Goal: Feedback & Contribution: Submit feedback/report problem

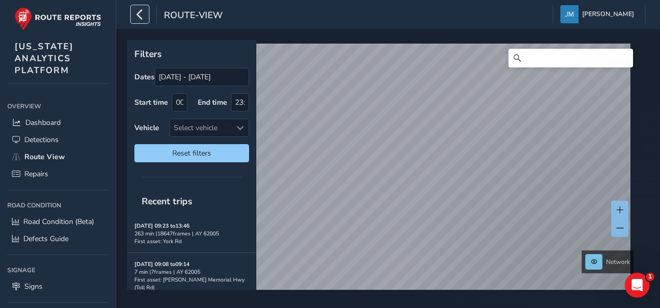
click at [139, 15] on icon "button" at bounding box center [139, 14] width 11 height 18
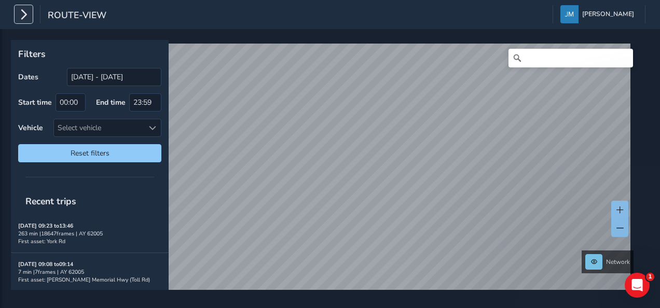
click at [21, 18] on icon "button" at bounding box center [23, 14] width 11 height 18
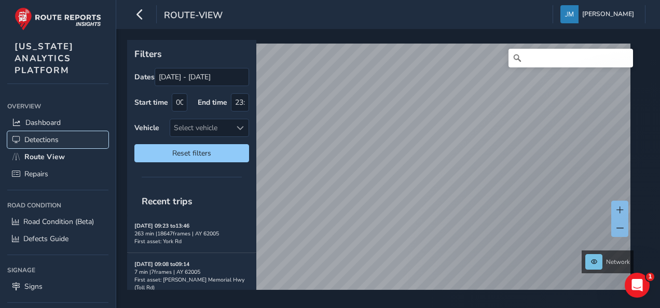
click at [53, 142] on span "Detections" at bounding box center [41, 140] width 34 height 10
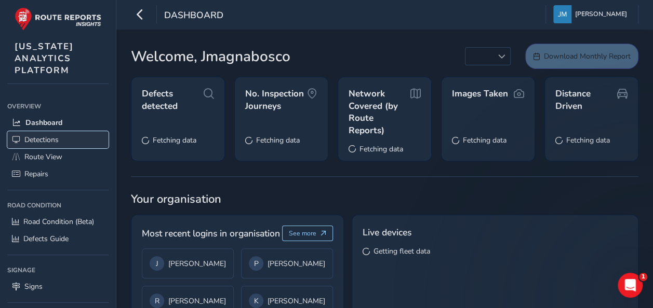
click at [52, 136] on span "Detections" at bounding box center [41, 140] width 34 height 10
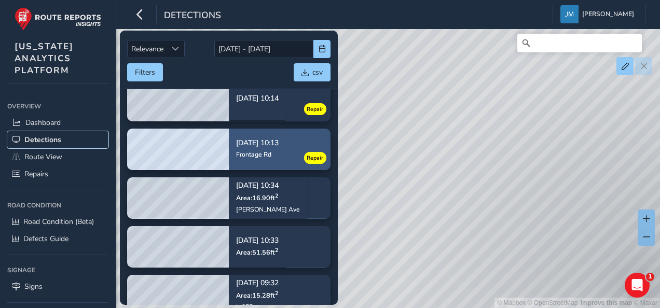
scroll to position [208, 0]
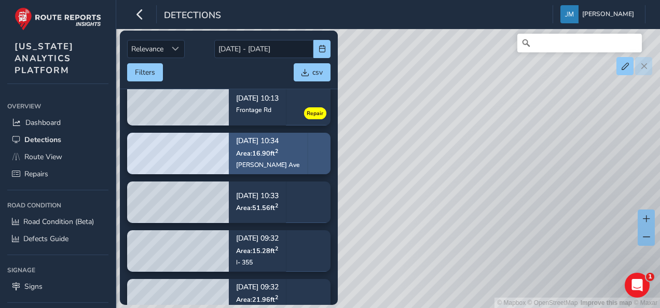
click at [289, 151] on p "Area: 16.90 ft 2" at bounding box center [268, 153] width 64 height 8
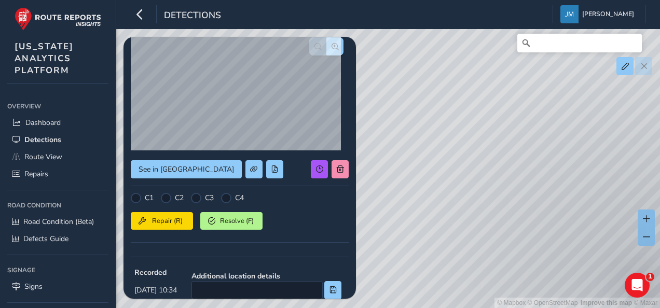
scroll to position [104, 0]
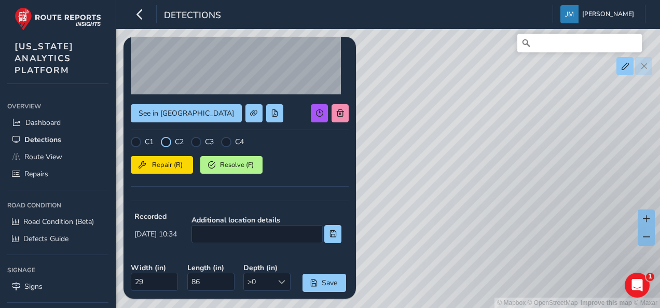
click at [169, 140] on div at bounding box center [166, 142] width 10 height 10
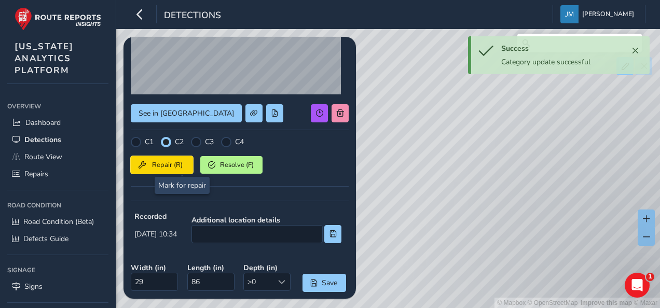
click at [180, 165] on span "Repair (R)" at bounding box center [168, 164] width 36 height 9
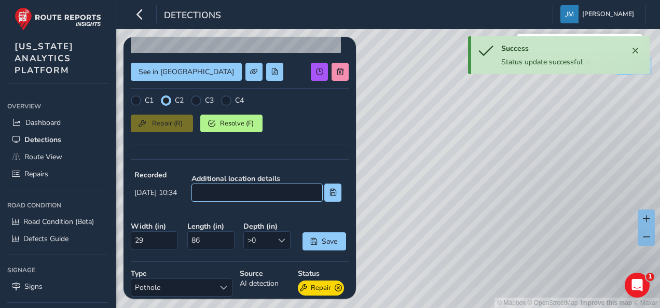
scroll to position [208, 0]
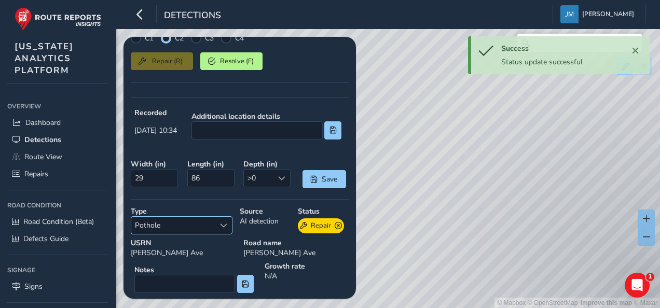
click at [206, 223] on span "Pothole" at bounding box center [173, 225] width 84 height 17
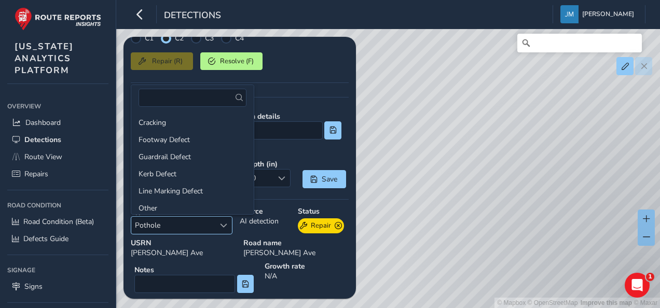
scroll to position [35, 0]
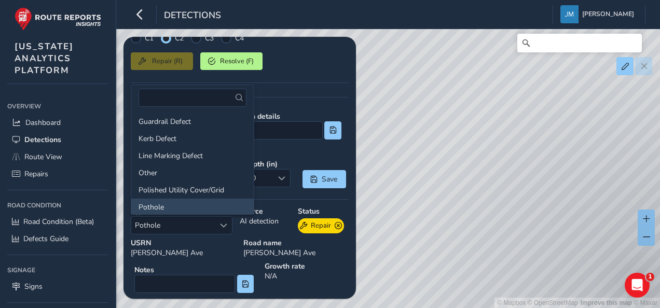
click at [191, 209] on li "Pothole" at bounding box center [192, 207] width 123 height 17
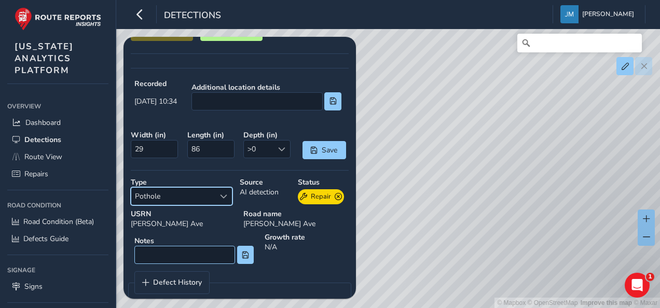
scroll to position [249, 0]
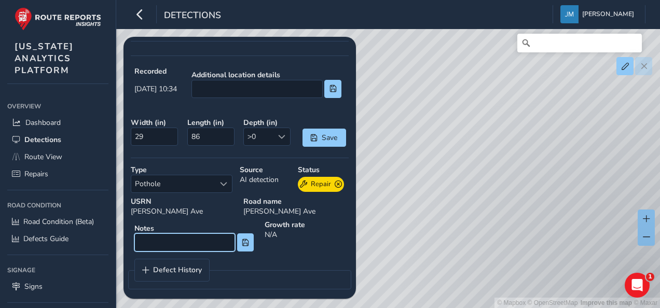
click at [187, 237] on input at bounding box center [184, 243] width 101 height 18
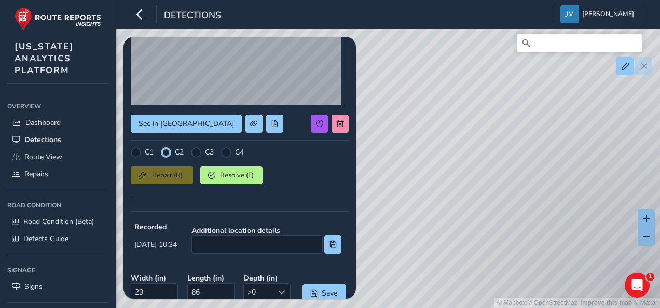
scroll to position [145, 0]
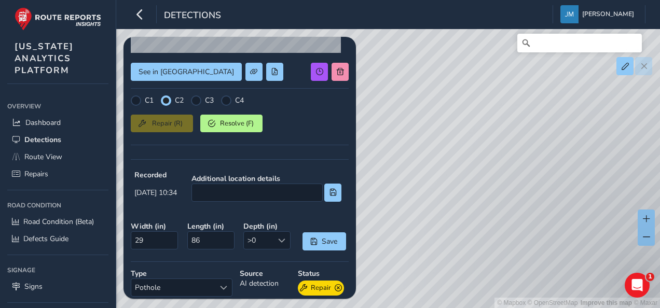
click at [172, 124] on div "Repair (R) Resolve (F)" at bounding box center [240, 121] width 218 height 21
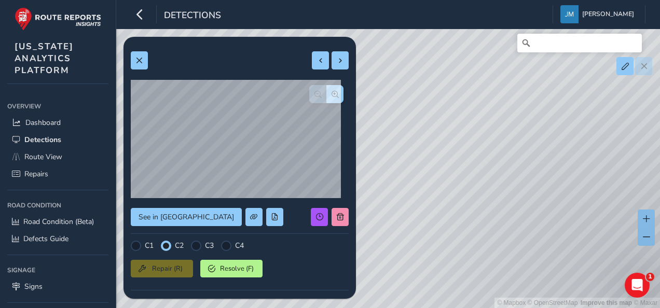
scroll to position [0, 0]
click at [142, 57] on span at bounding box center [138, 60] width 7 height 7
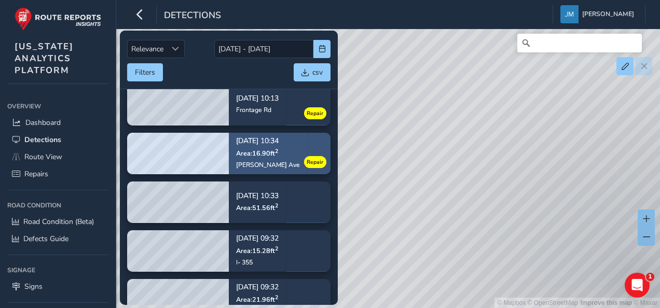
click at [277, 155] on span "Area: 16.90 ft 2" at bounding box center [257, 153] width 42 height 9
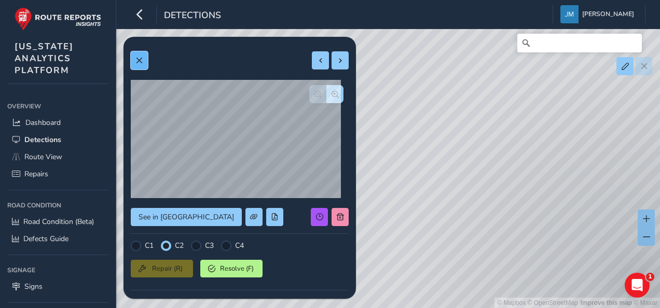
click at [142, 63] on span at bounding box center [138, 60] width 7 height 7
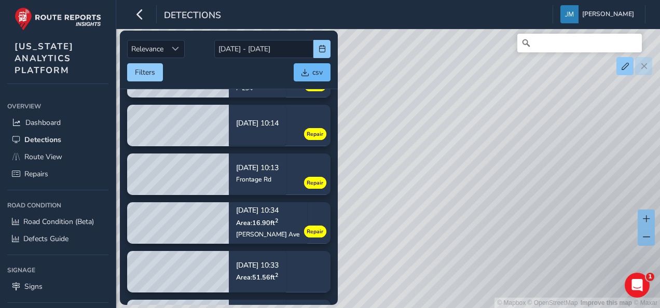
scroll to position [105, 0]
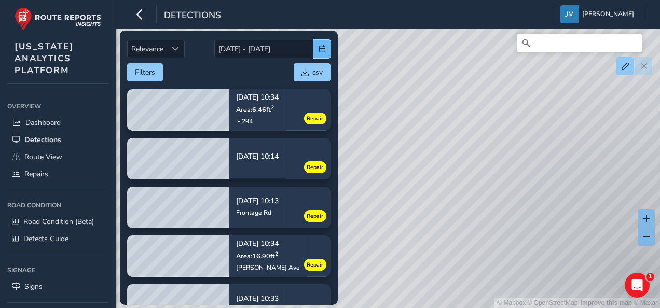
click at [323, 44] on button "button" at bounding box center [322, 49] width 17 height 18
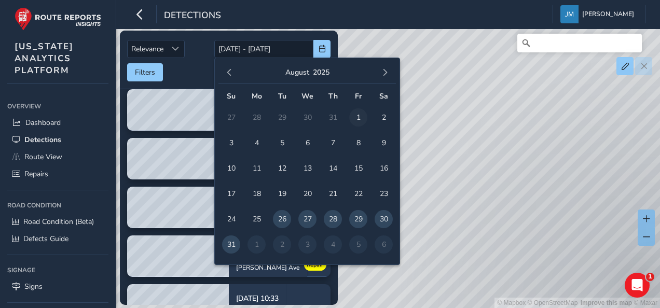
click at [355, 118] on span "1" at bounding box center [358, 118] width 18 height 18
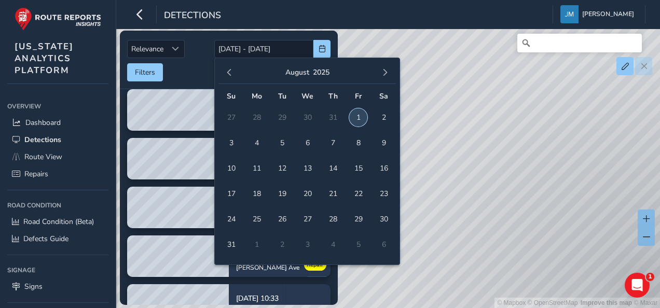
type input "[DATE]"
click at [286, 141] on span "5" at bounding box center [282, 143] width 18 height 18
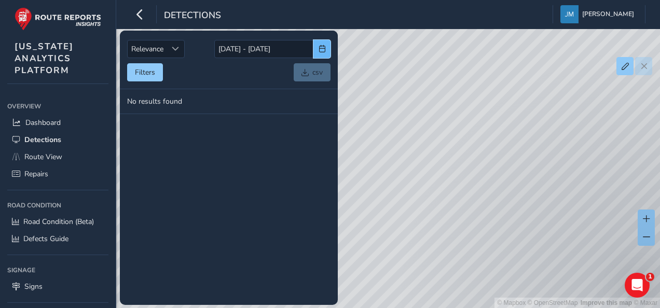
click at [317, 46] on button "button" at bounding box center [322, 49] width 17 height 18
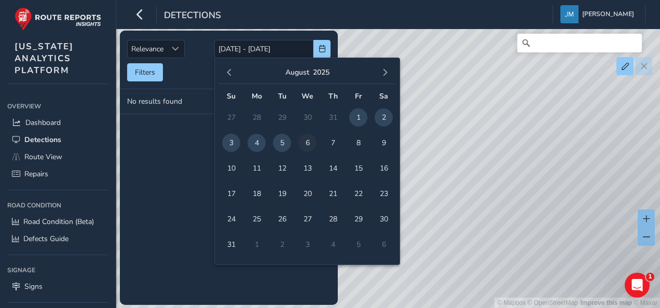
click at [309, 140] on span "6" at bounding box center [308, 143] width 18 height 18
type input "[DATE]"
click at [387, 142] on span "9" at bounding box center [384, 143] width 18 height 18
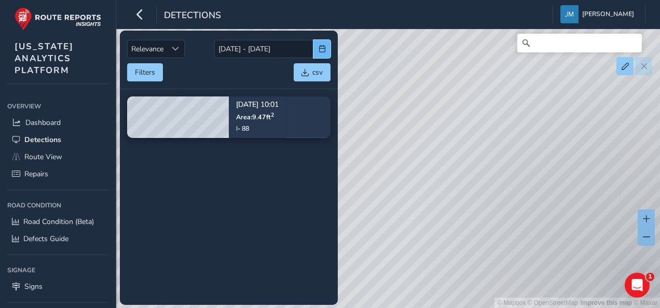
click at [322, 48] on span "button" at bounding box center [322, 48] width 7 height 7
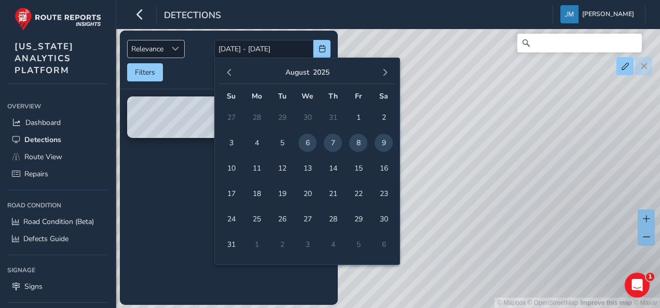
click at [175, 50] on span "Sort by Date" at bounding box center [175, 48] width 7 height 7
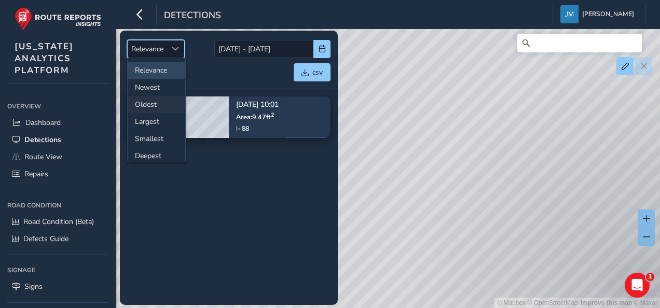
click at [146, 107] on li "Oldest" at bounding box center [157, 104] width 58 height 17
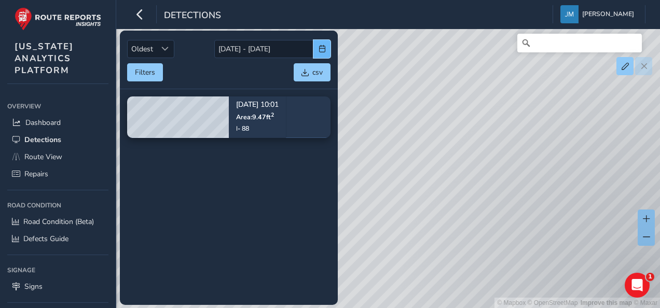
click at [323, 44] on button "button" at bounding box center [322, 49] width 17 height 18
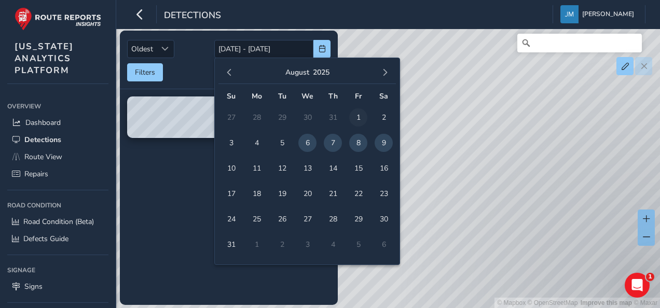
click at [351, 112] on span "1" at bounding box center [358, 118] width 18 height 18
click at [386, 247] on td "6" at bounding box center [383, 244] width 25 height 25
click at [382, 68] on button "button" at bounding box center [385, 72] width 15 height 15
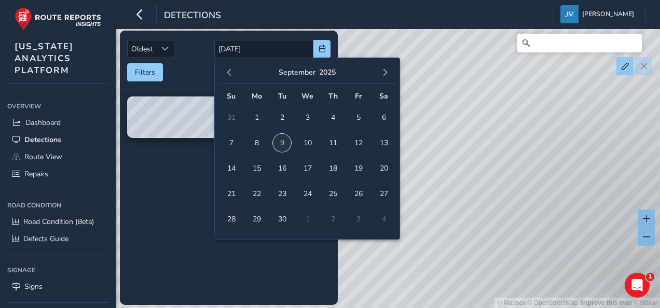
click at [283, 143] on span "9" at bounding box center [282, 143] width 18 height 18
type input "[DATE] - [DATE]"
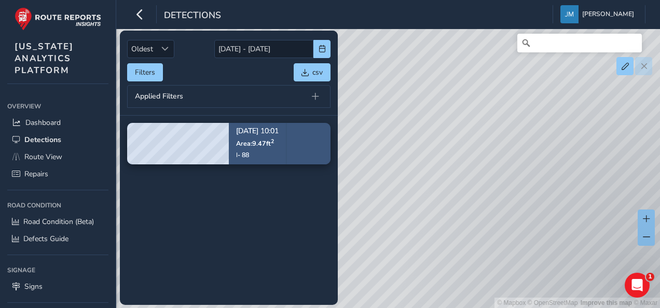
click at [279, 142] on p "Area: 9.47 ft 2" at bounding box center [257, 143] width 43 height 8
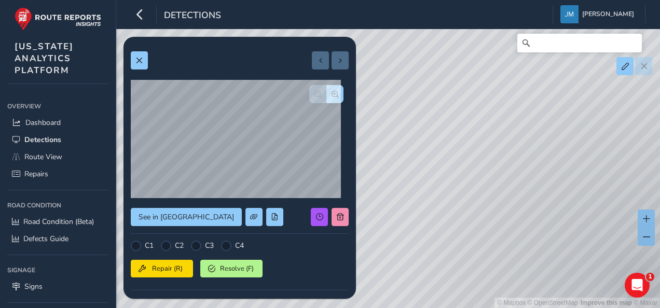
click at [332, 58] on div at bounding box center [330, 60] width 37 height 18
click at [138, 61] on span at bounding box center [138, 60] width 7 height 7
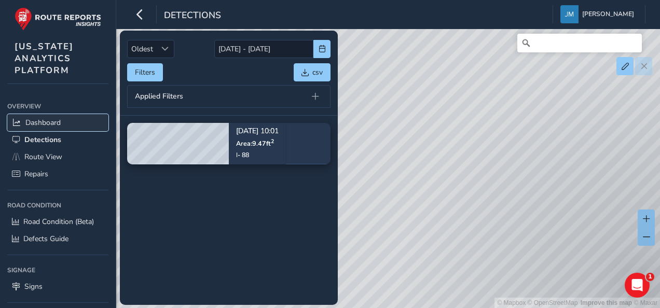
click at [56, 126] on span "Dashboard" at bounding box center [42, 123] width 35 height 10
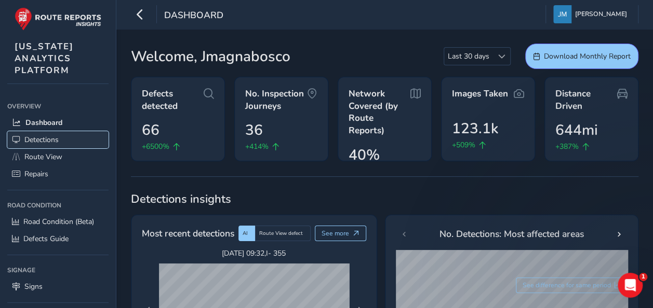
click at [54, 138] on span "Detections" at bounding box center [41, 140] width 34 height 10
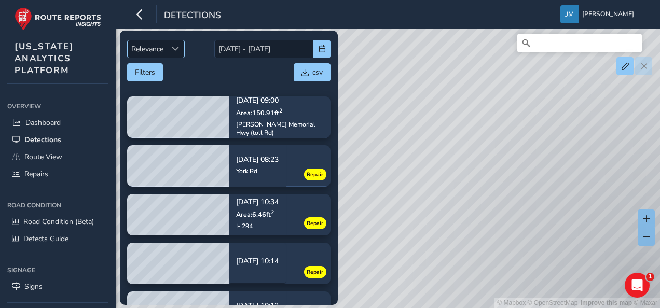
click at [179, 50] on span "Sort by Date" at bounding box center [175, 48] width 7 height 7
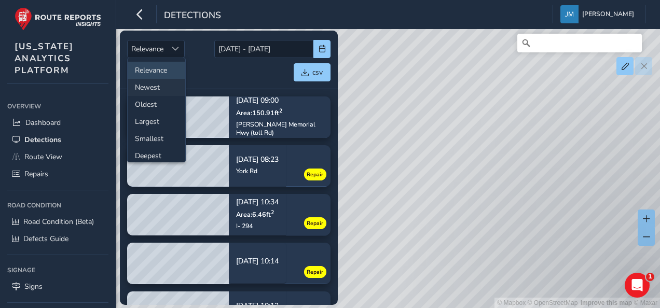
click at [157, 87] on li "Newest" at bounding box center [157, 87] width 58 height 17
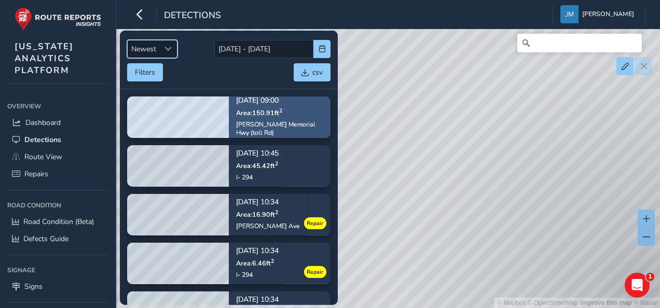
click at [307, 113] on p "Area: 150.91 ft 2" at bounding box center [279, 113] width 87 height 8
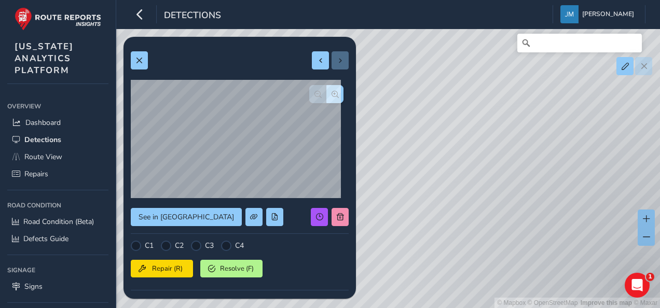
scroll to position [52, 0]
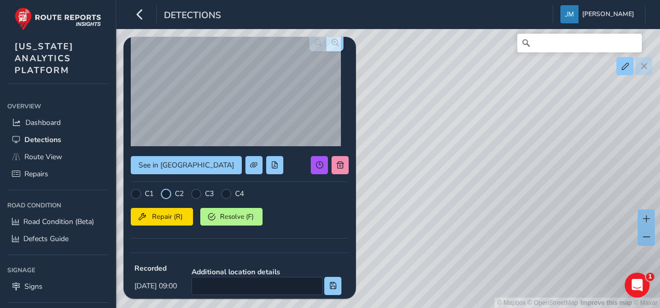
click at [168, 191] on div at bounding box center [166, 194] width 10 height 10
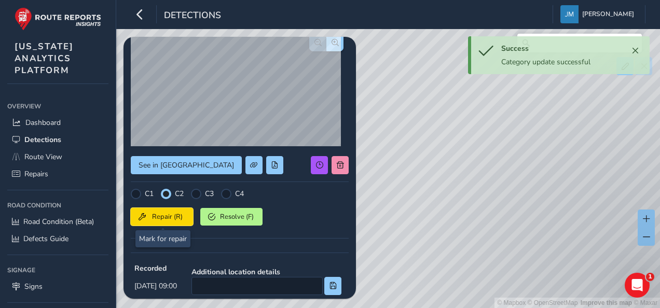
click at [160, 218] on span "Repair (R)" at bounding box center [168, 216] width 36 height 9
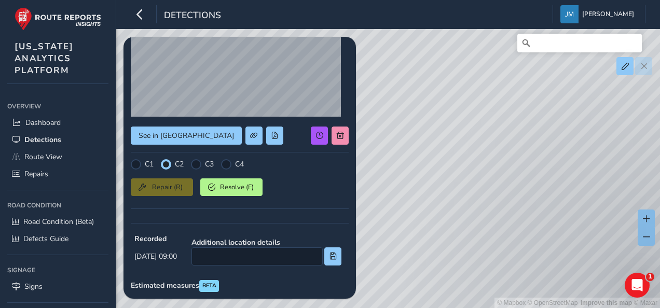
scroll to position [0, 0]
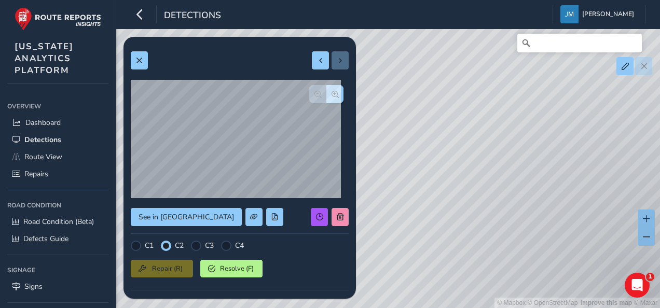
click at [323, 56] on div at bounding box center [330, 60] width 37 height 18
click at [328, 59] on div at bounding box center [330, 60] width 37 height 18
click at [317, 57] on span at bounding box center [320, 60] width 7 height 7
type input "44"
type input "151"
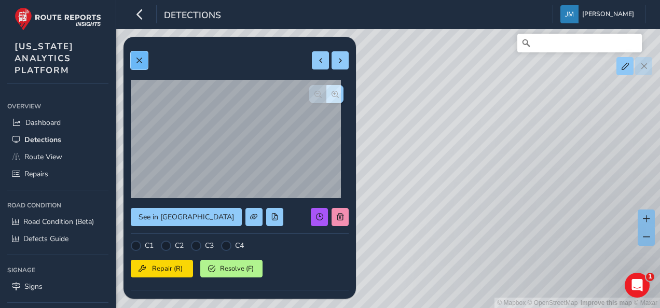
click at [139, 58] on span at bounding box center [138, 60] width 7 height 7
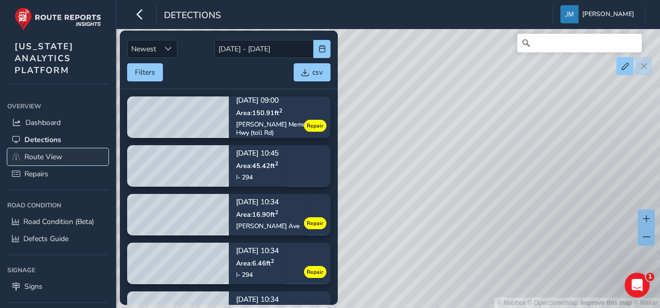
click at [51, 157] on span "Route View" at bounding box center [43, 157] width 38 height 10
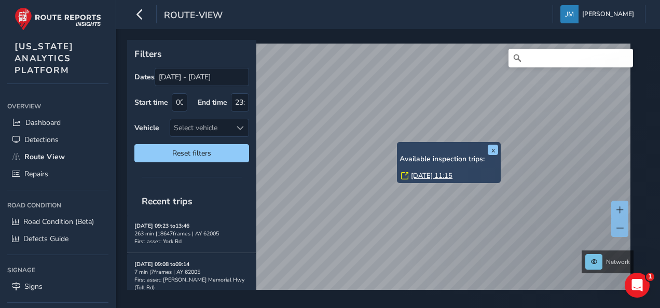
click at [399, 143] on div "x Available inspection trips: [DATE] 11:15" at bounding box center [449, 162] width 104 height 41
click at [435, 177] on link "[DATE] 11:15" at bounding box center [432, 175] width 42 height 9
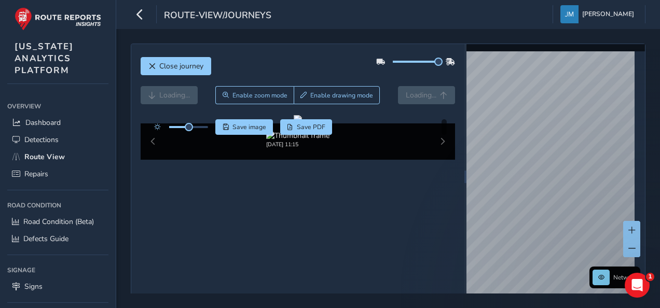
drag, startPoint x: 414, startPoint y: 59, endPoint x: 445, endPoint y: 59, distance: 31.7
click at [445, 59] on div at bounding box center [415, 61] width 79 height 17
click at [302, 124] on div at bounding box center [298, 119] width 8 height 8
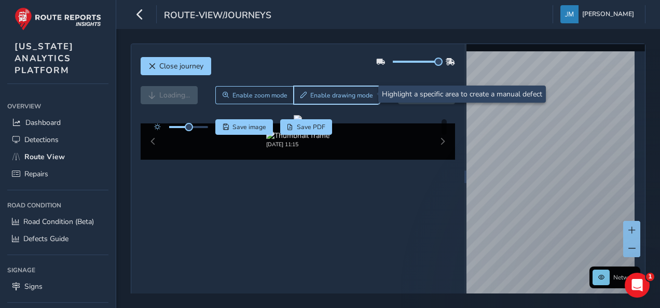
click at [332, 91] on span "Enable drawing mode" at bounding box center [341, 95] width 63 height 8
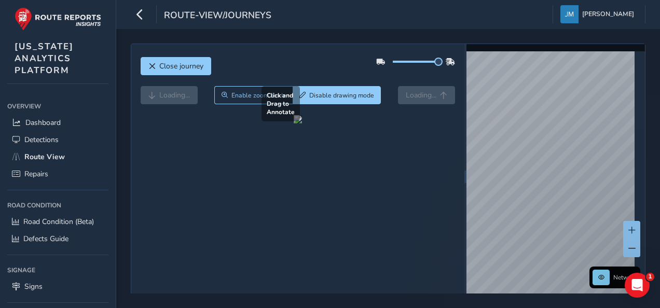
drag, startPoint x: 341, startPoint y: 189, endPoint x: 426, endPoint y: 231, distance: 94.5
click at [302, 124] on div at bounding box center [298, 119] width 8 height 8
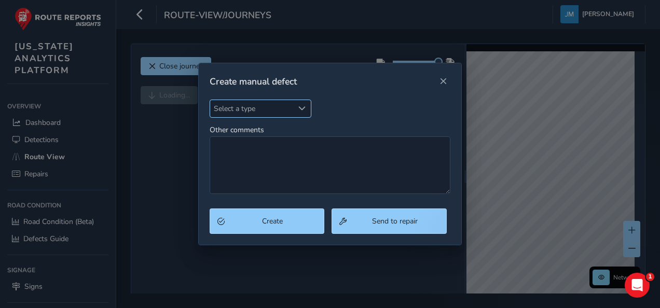
click at [290, 111] on span "Select a type" at bounding box center [252, 108] width 84 height 17
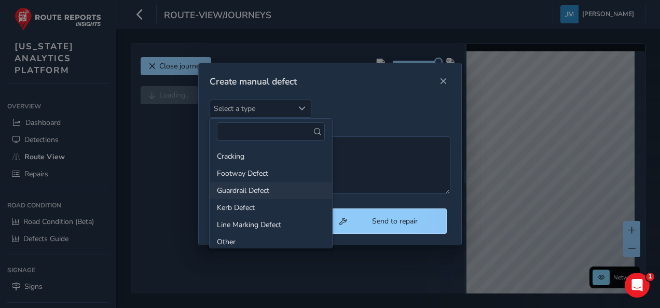
click at [264, 186] on li "Guardrail Defect" at bounding box center [271, 190] width 123 height 17
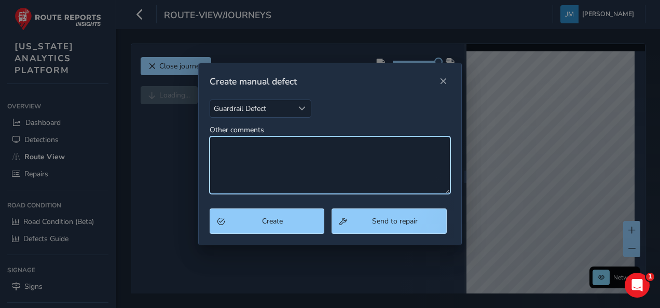
click at [260, 161] on textarea "Other comments" at bounding box center [330, 166] width 241 height 58
type textarea "Terminal down"
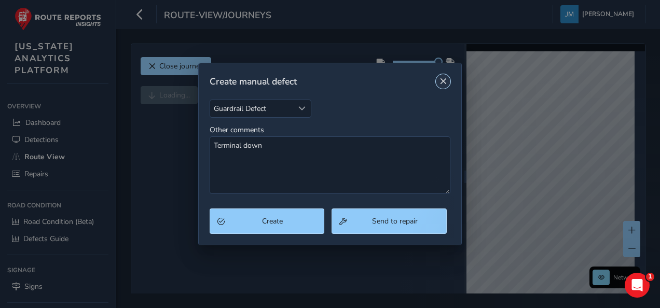
click at [440, 81] on span "Close" at bounding box center [443, 81] width 7 height 7
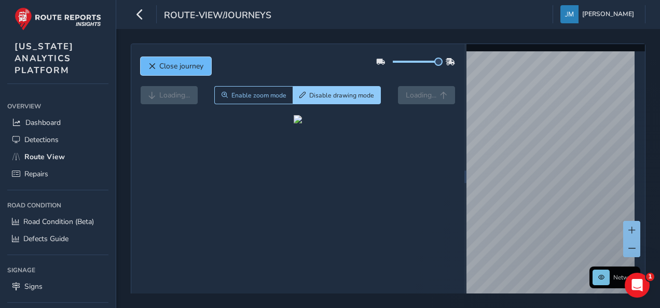
click at [184, 67] on span "Close journey" at bounding box center [181, 66] width 44 height 10
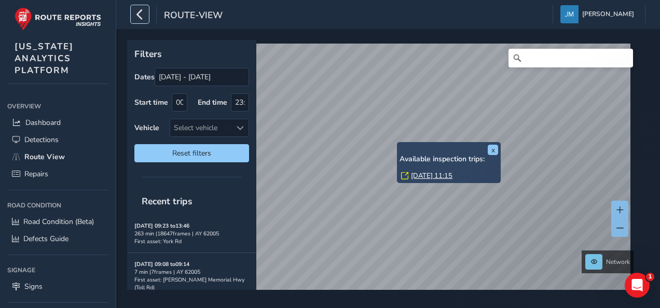
click at [138, 16] on icon "button" at bounding box center [139, 14] width 11 height 18
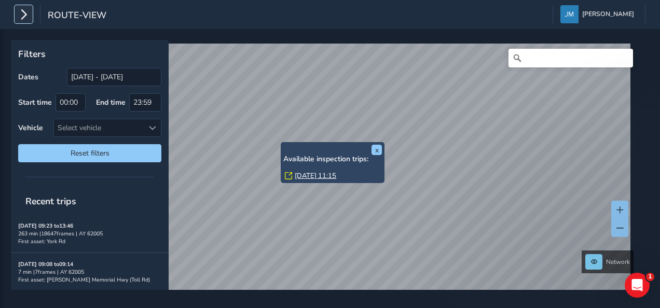
click at [22, 20] on icon "button" at bounding box center [23, 14] width 11 height 18
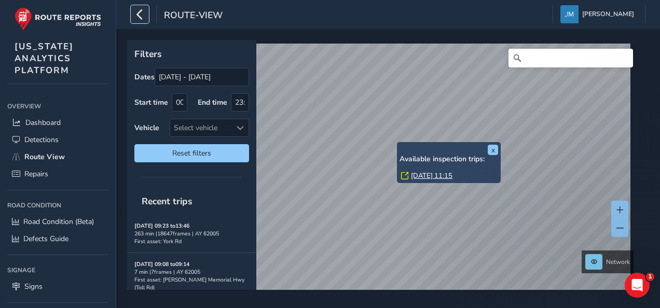
click at [142, 14] on icon "button" at bounding box center [139, 14] width 11 height 18
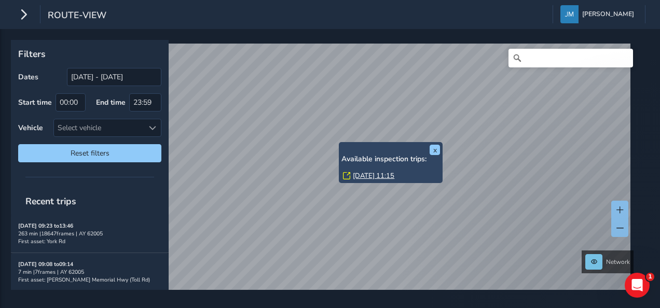
click at [341, 144] on div "x Available inspection trips: [DATE] 11:15" at bounding box center [391, 162] width 104 height 41
